Goal: Use online tool/utility: Utilize a website feature to perform a specific function

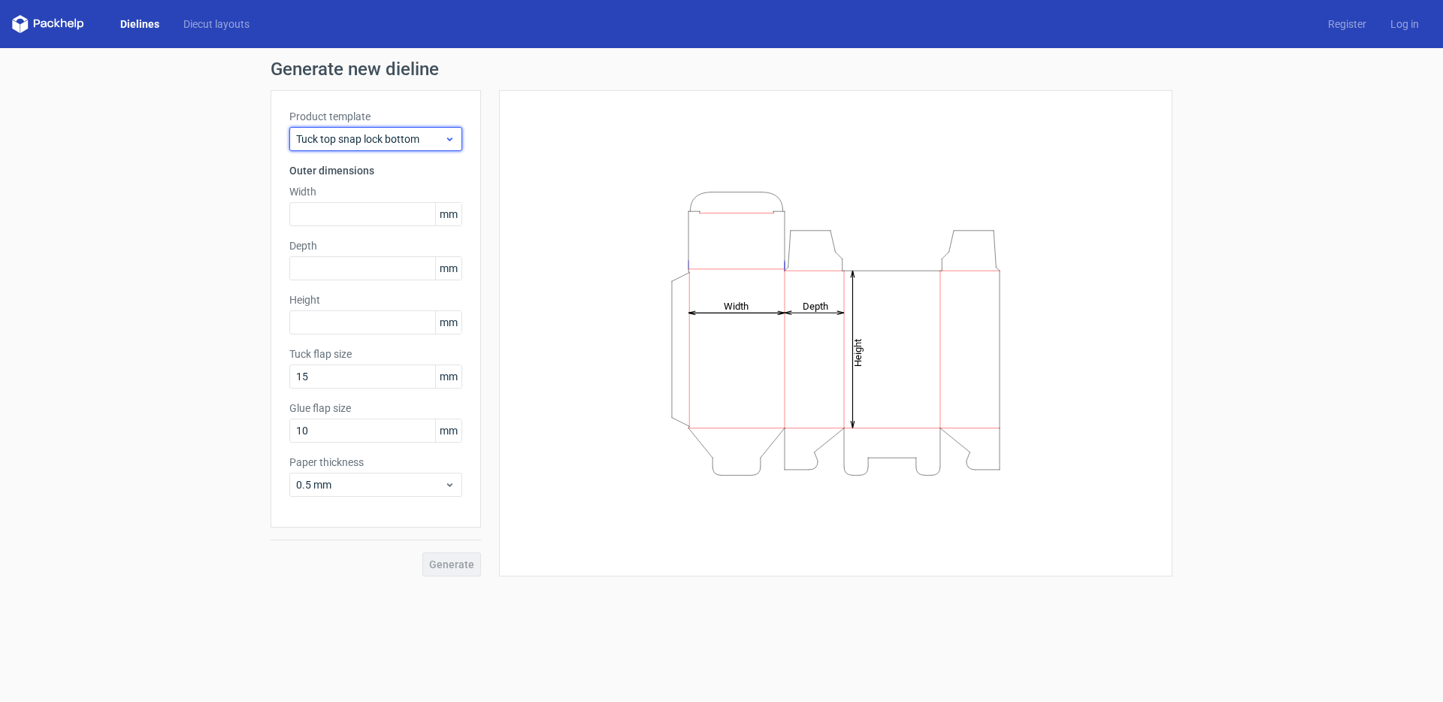
click at [443, 140] on span "Tuck top snap lock bottom" at bounding box center [370, 138] width 148 height 15
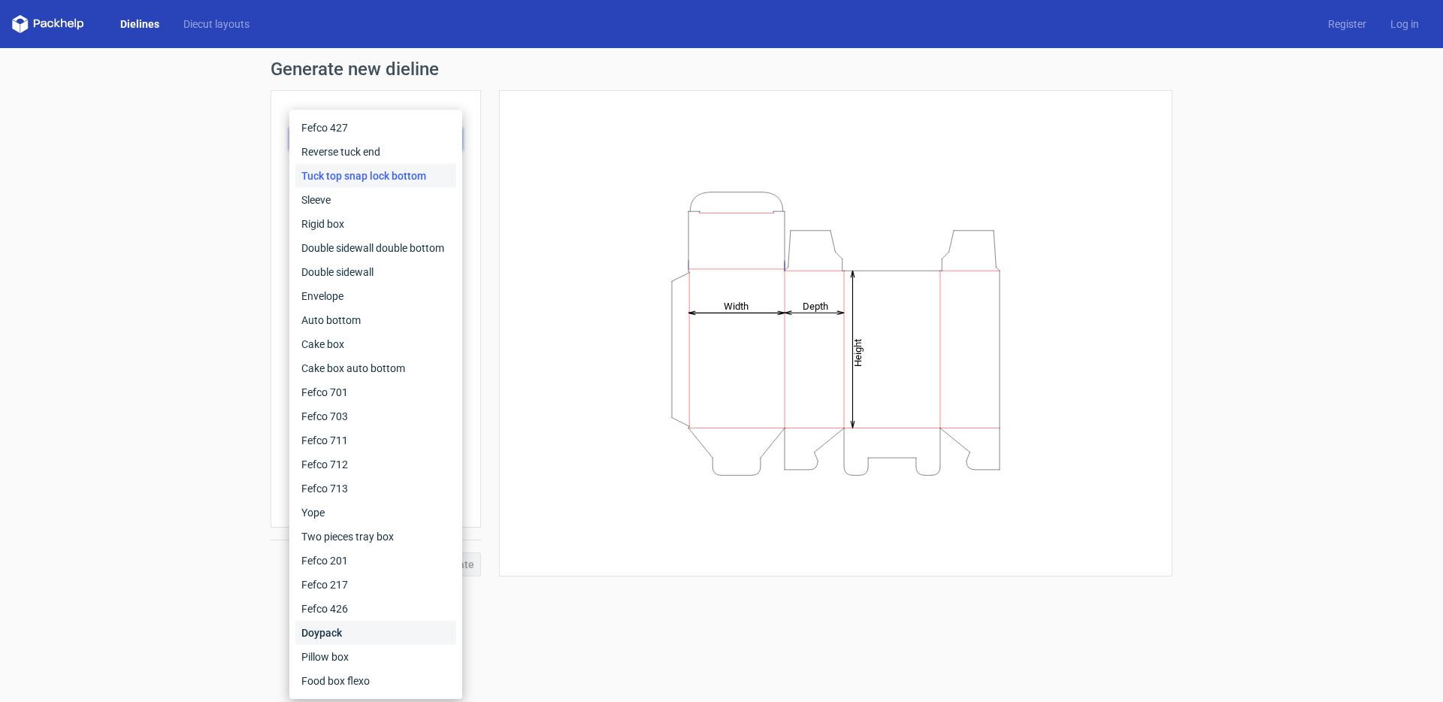
click at [353, 630] on div "Doypack" at bounding box center [375, 633] width 161 height 24
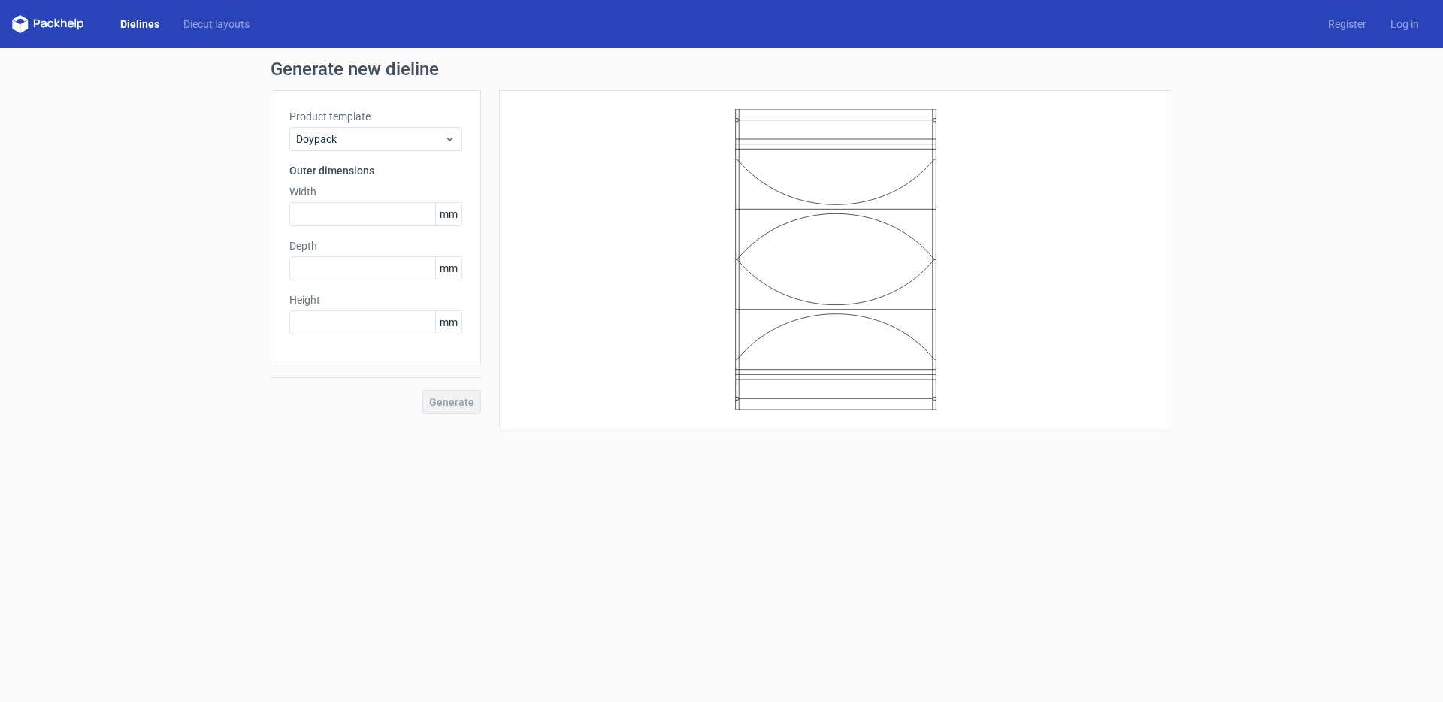
click at [469, 407] on div "Generate" at bounding box center [376, 389] width 210 height 49
click at [407, 188] on label "Width" at bounding box center [375, 191] width 173 height 15
click at [393, 130] on div "Doypack" at bounding box center [375, 139] width 173 height 24
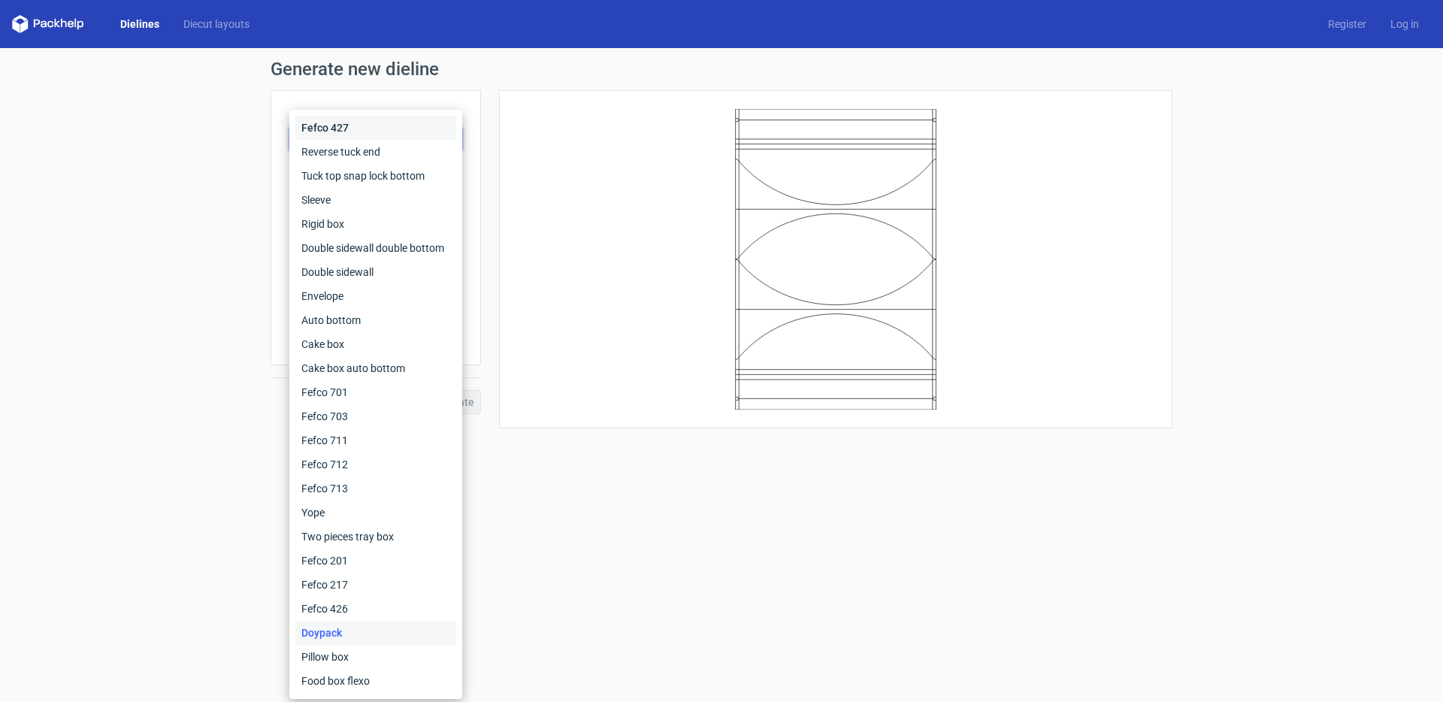
click at [382, 134] on div "Fefco 427" at bounding box center [375, 128] width 161 height 24
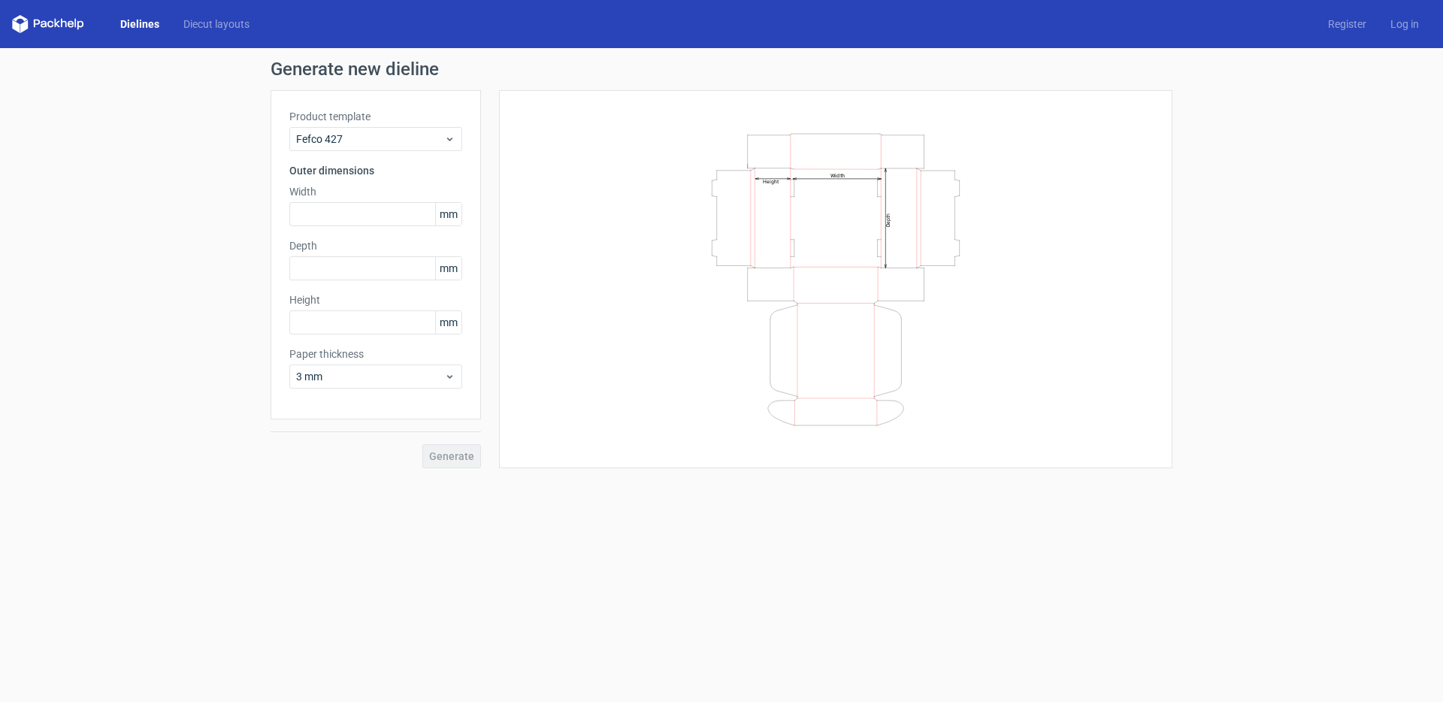
click at [385, 229] on div "Product template Fefco 427 Outer dimensions Width mm Depth mm Height mm Paper t…" at bounding box center [376, 254] width 210 height 329
click at [387, 215] on input "text" at bounding box center [375, 214] width 173 height 24
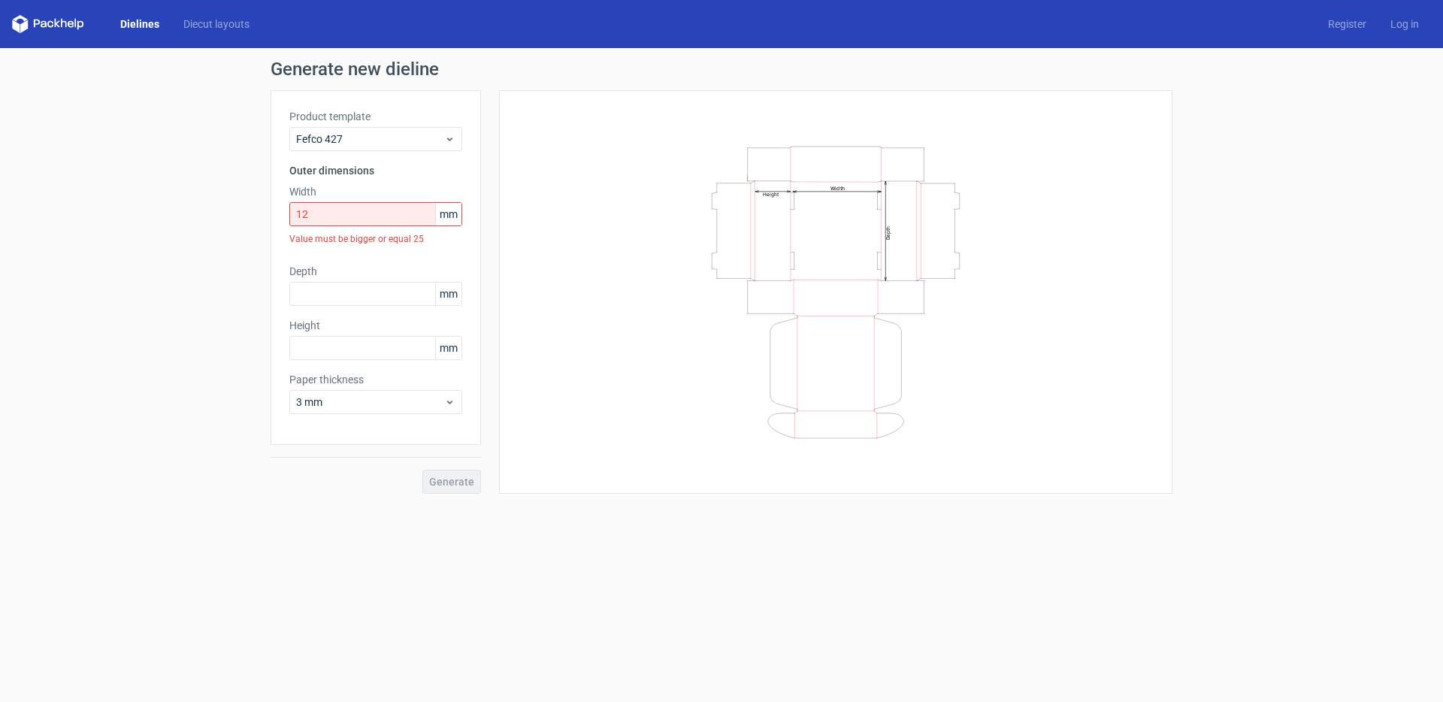
click at [358, 288] on div "Product template Fefco 427 Outer dimensions Width 12 mm Value must be bigger or…" at bounding box center [376, 267] width 210 height 355
click at [358, 288] on input "text" at bounding box center [375, 294] width 173 height 24
click at [390, 220] on input "12" at bounding box center [375, 214] width 173 height 24
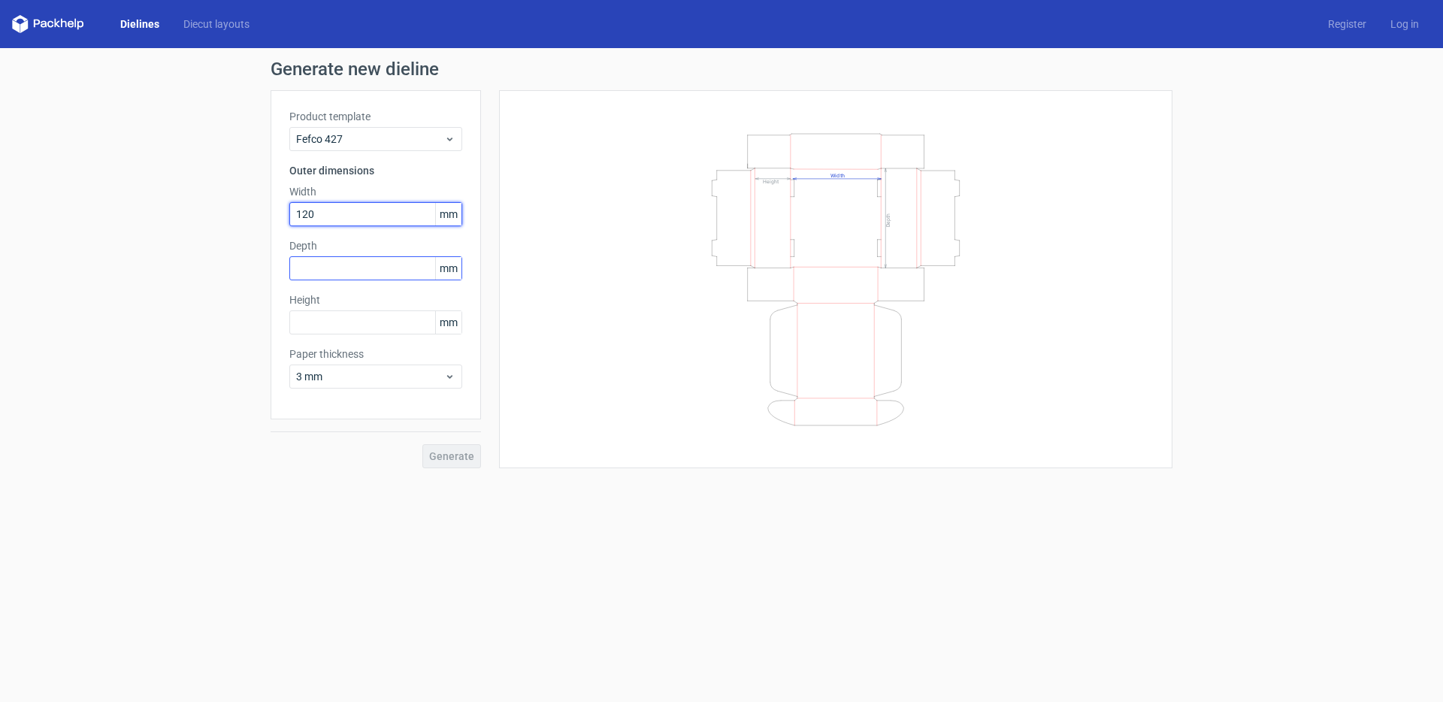
type input "120"
click at [338, 266] on input "text" at bounding box center [375, 268] width 173 height 24
paste input "120"
type input "120"
click at [338, 318] on input "text" at bounding box center [375, 322] width 173 height 24
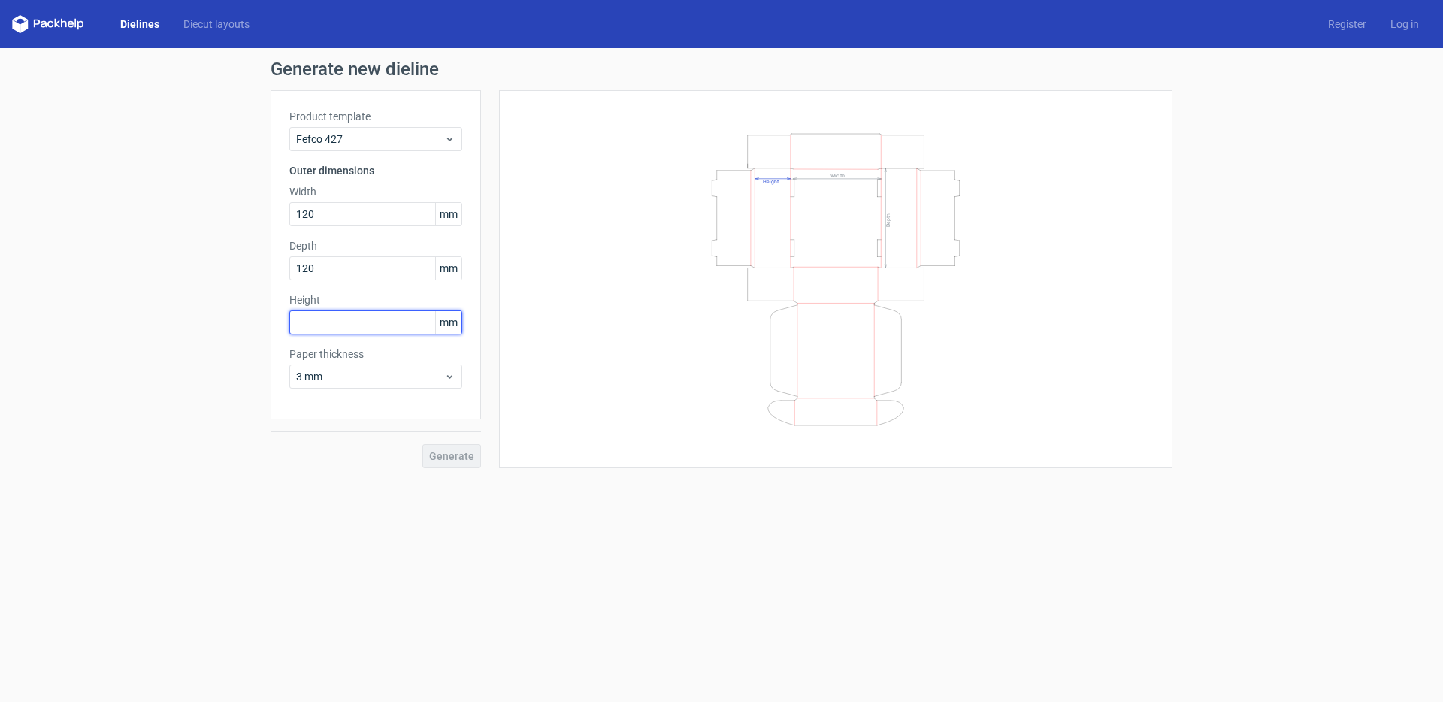
paste input "120"
type input "120"
click at [344, 382] on span "3 mm" at bounding box center [370, 376] width 148 height 15
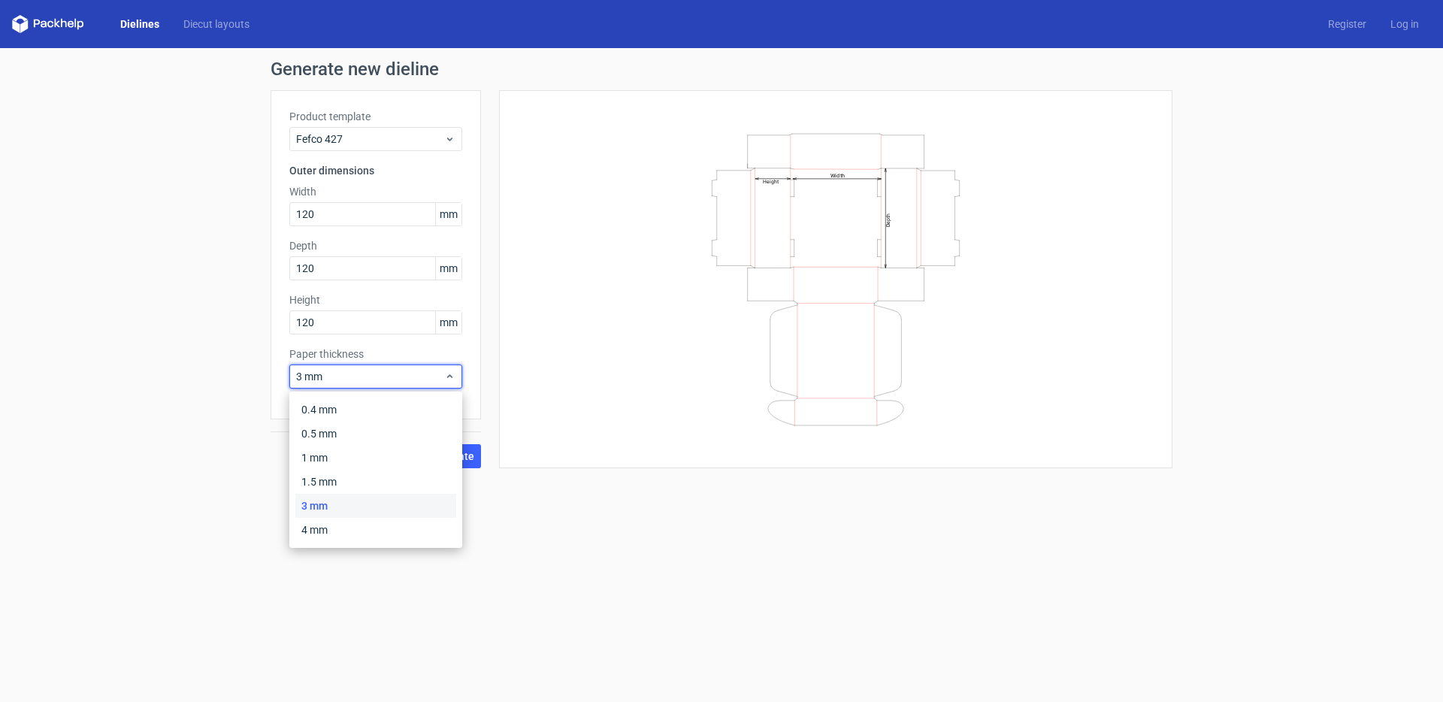
click at [328, 504] on div "3 mm" at bounding box center [375, 506] width 161 height 24
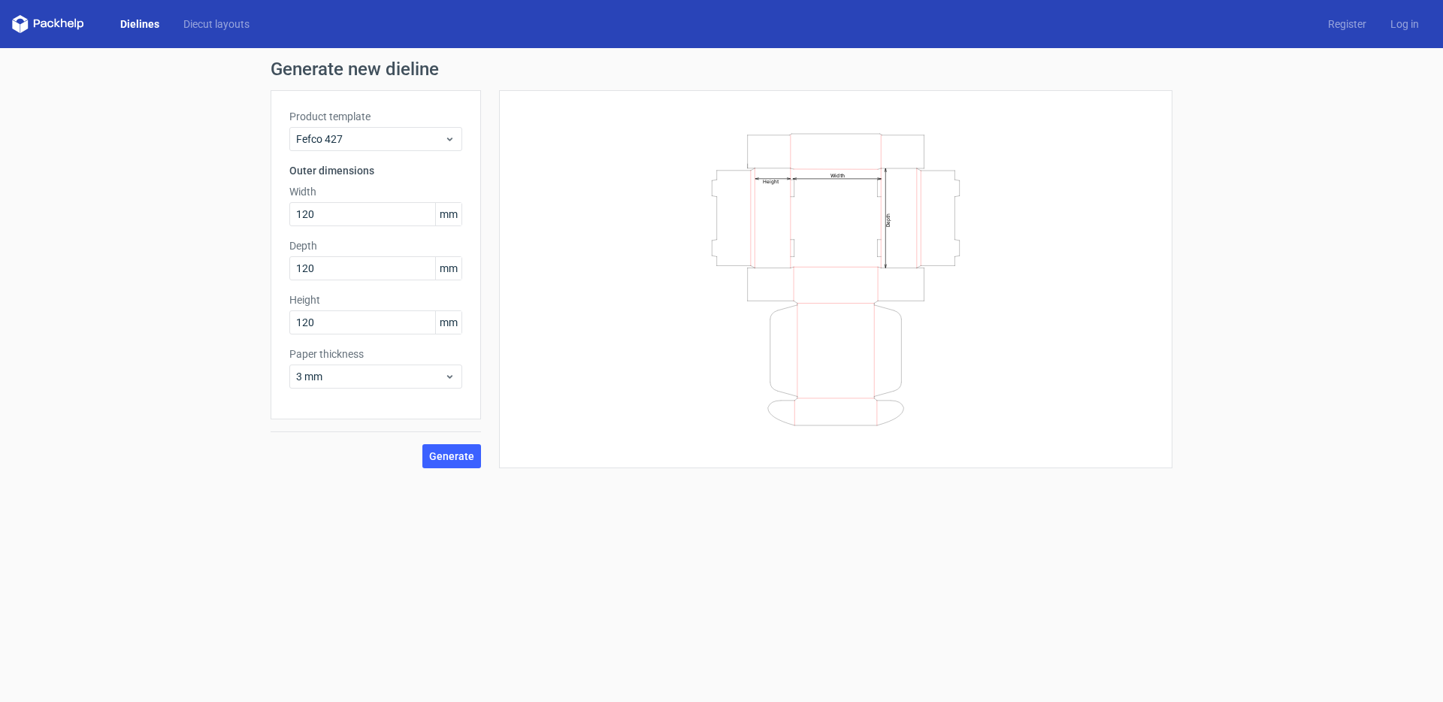
click at [481, 476] on div "Generate new dieline Product template Fefco 427 Outer dimensions Width 120 mm D…" at bounding box center [721, 264] width 1443 height 432
click at [468, 472] on div "Generate new dieline Product template Fefco 427 Outer dimensions Width 120 mm D…" at bounding box center [721, 264] width 1443 height 432
click at [466, 463] on button "Generate" at bounding box center [451, 456] width 59 height 24
click at [945, 208] on icon "Width Depth Height" at bounding box center [835, 279] width 451 height 301
click at [892, 217] on icon "Width Depth Height" at bounding box center [835, 279] width 451 height 301
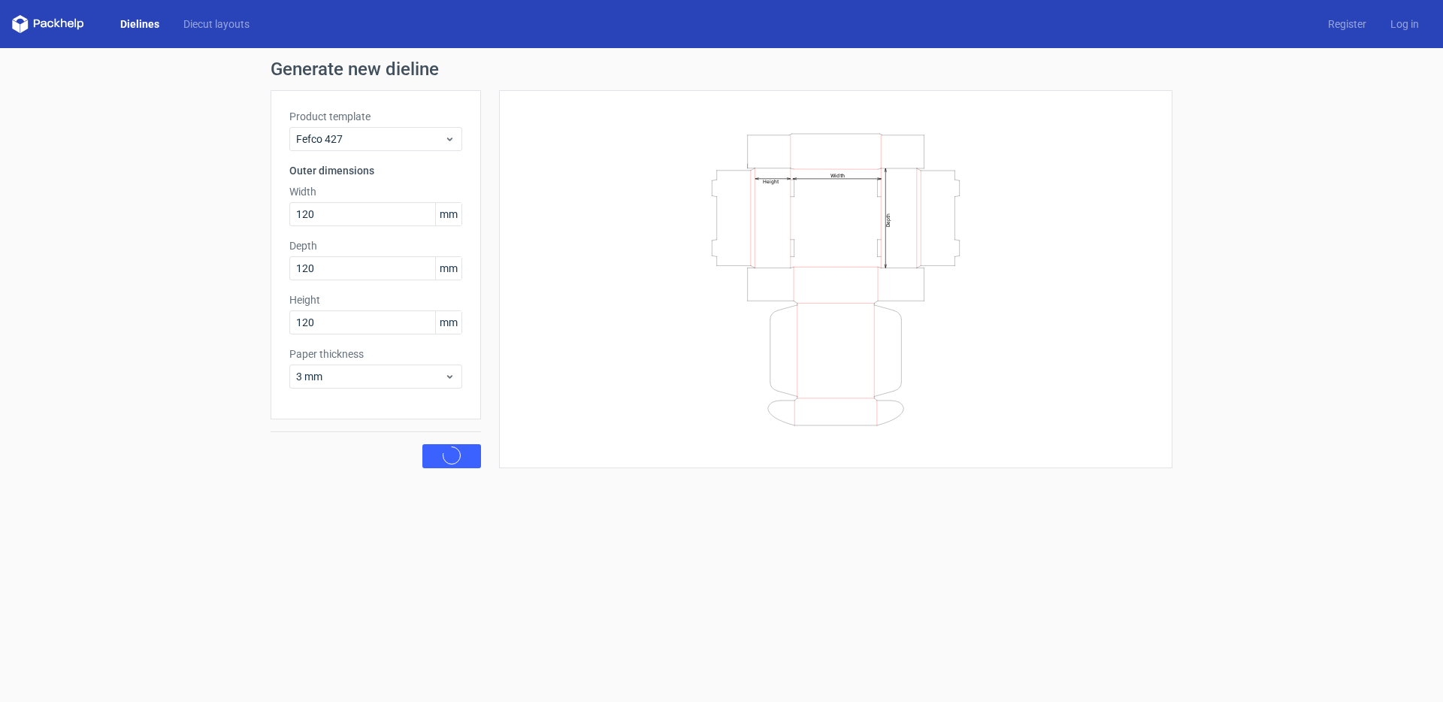
drag, startPoint x: 892, startPoint y: 217, endPoint x: 892, endPoint y: 144, distance: 73.6
click at [892, 153] on icon "Width Depth Height" at bounding box center [835, 279] width 451 height 301
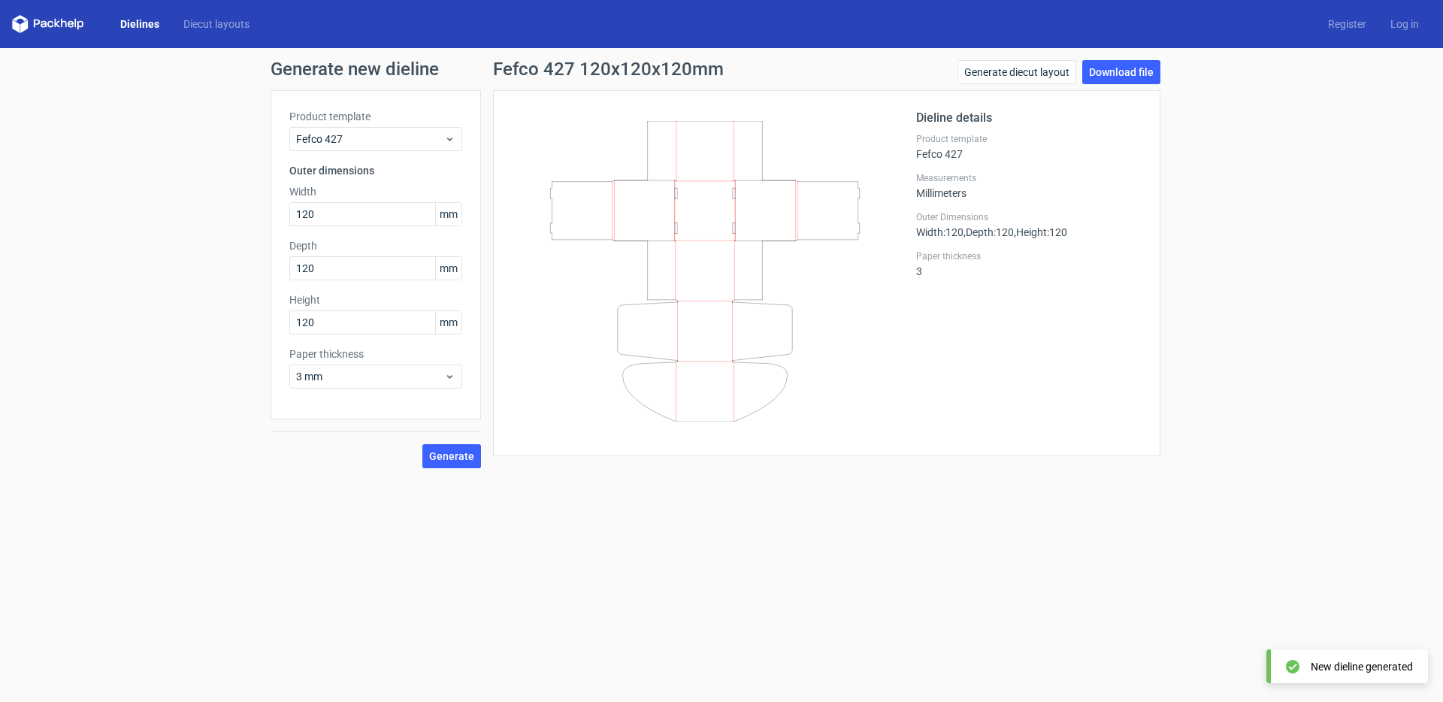
drag, startPoint x: 695, startPoint y: 233, endPoint x: 634, endPoint y: 237, distance: 61.0
click at [634, 237] on icon at bounding box center [705, 271] width 362 height 301
drag, startPoint x: 750, startPoint y: 271, endPoint x: 708, endPoint y: 56, distance: 219.0
click at [708, 56] on div "Generate new dieline Product template Fefco 427 Outer dimensions Width 120 mm D…" at bounding box center [721, 264] width 1443 height 432
click at [697, 276] on icon at bounding box center [705, 271] width 362 height 301
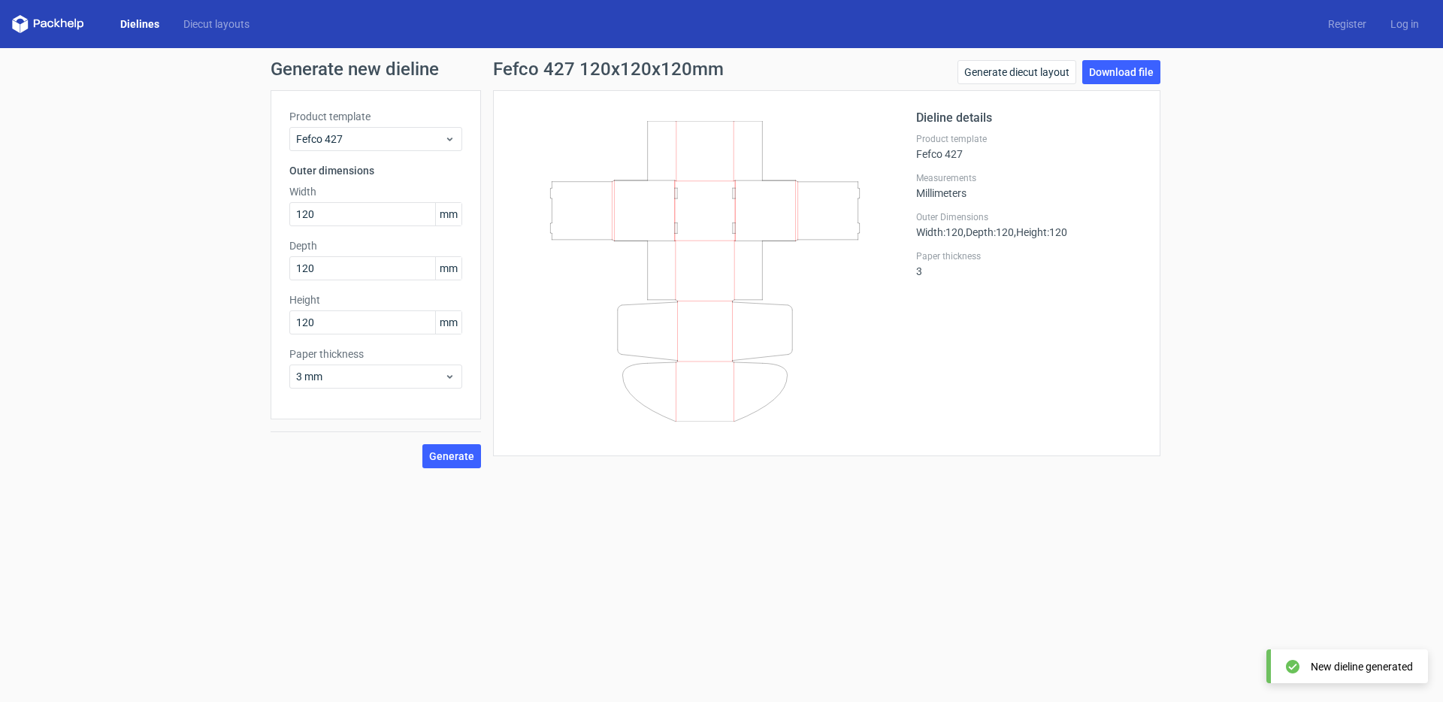
drag, startPoint x: 697, startPoint y: 228, endPoint x: 697, endPoint y: 348, distance: 119.5
click at [697, 348] on icon at bounding box center [705, 271] width 362 height 301
